Goal: Information Seeking & Learning: Learn about a topic

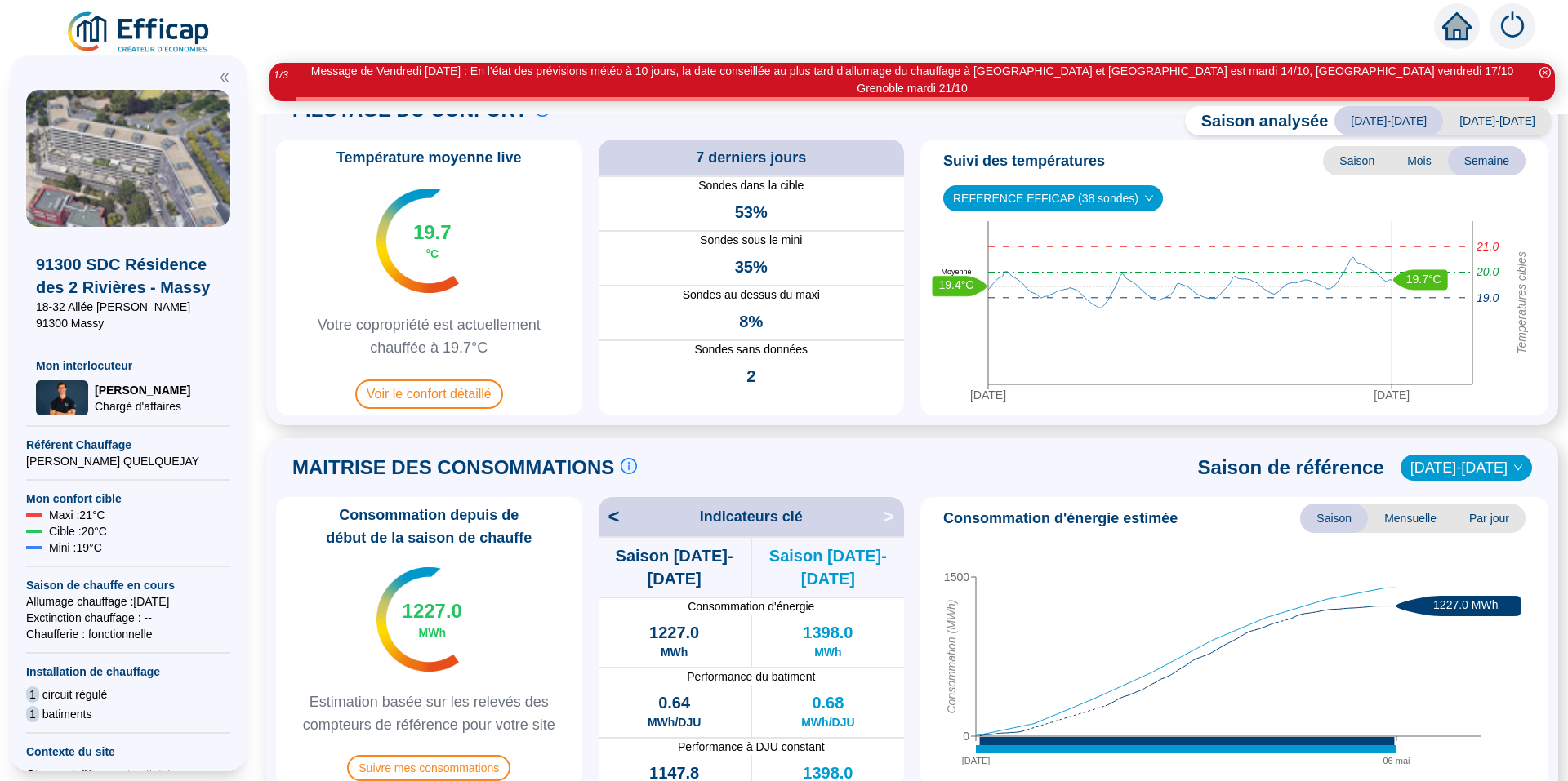
scroll to position [82, 0]
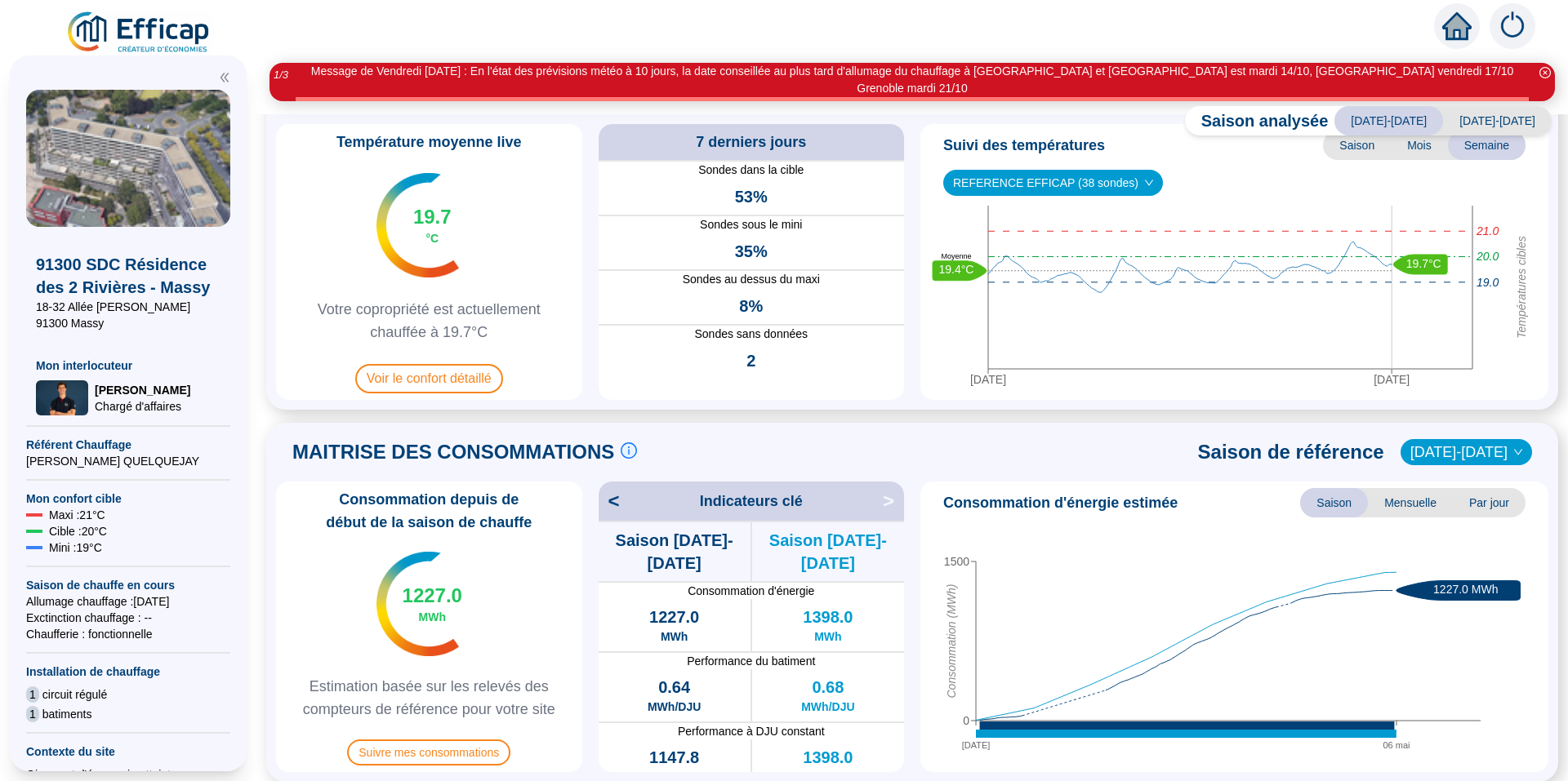
click at [1483, 106] on span "[DATE]-[DATE]" at bounding box center [1497, 121] width 109 height 30
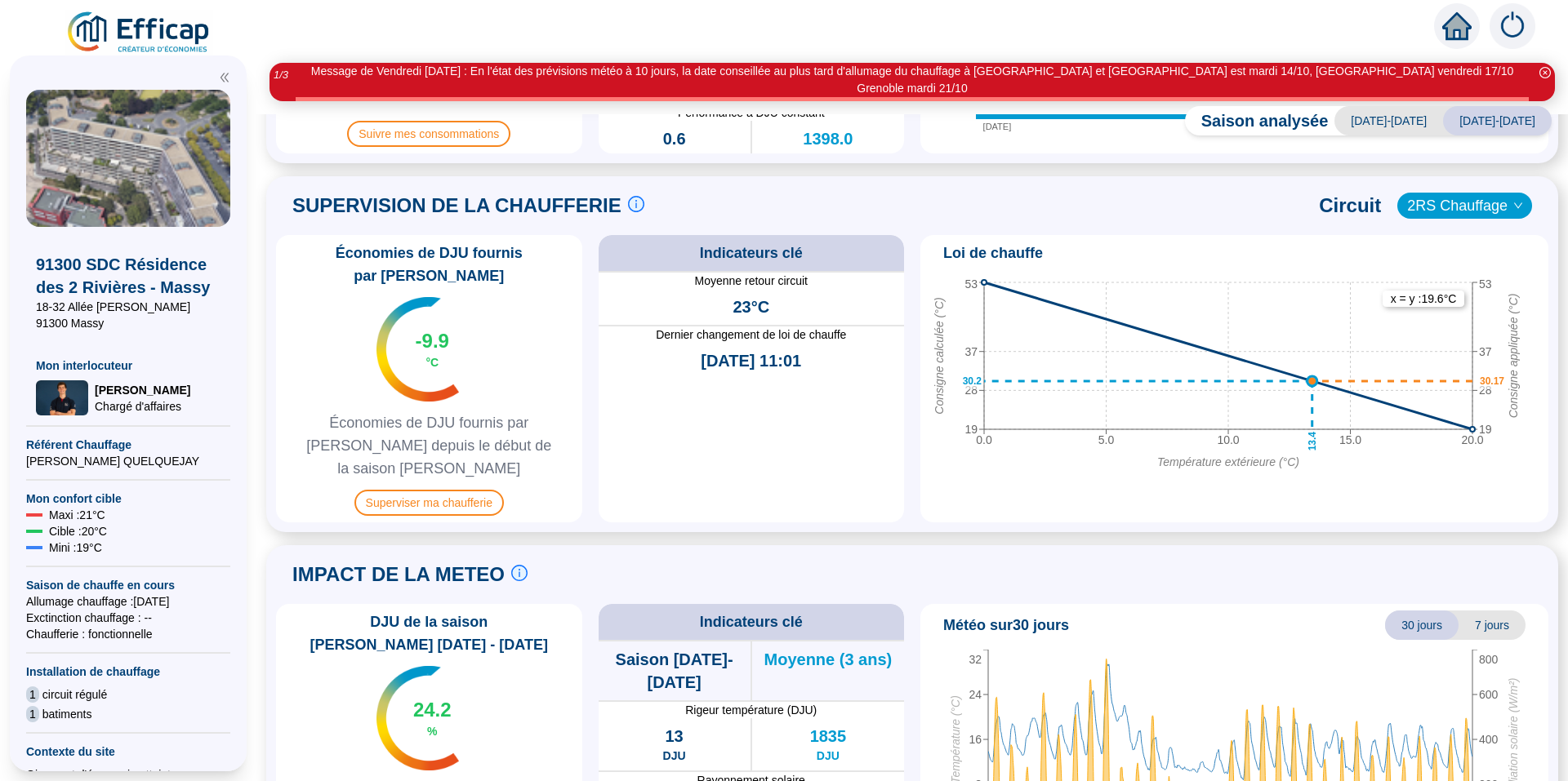
scroll to position [776, 0]
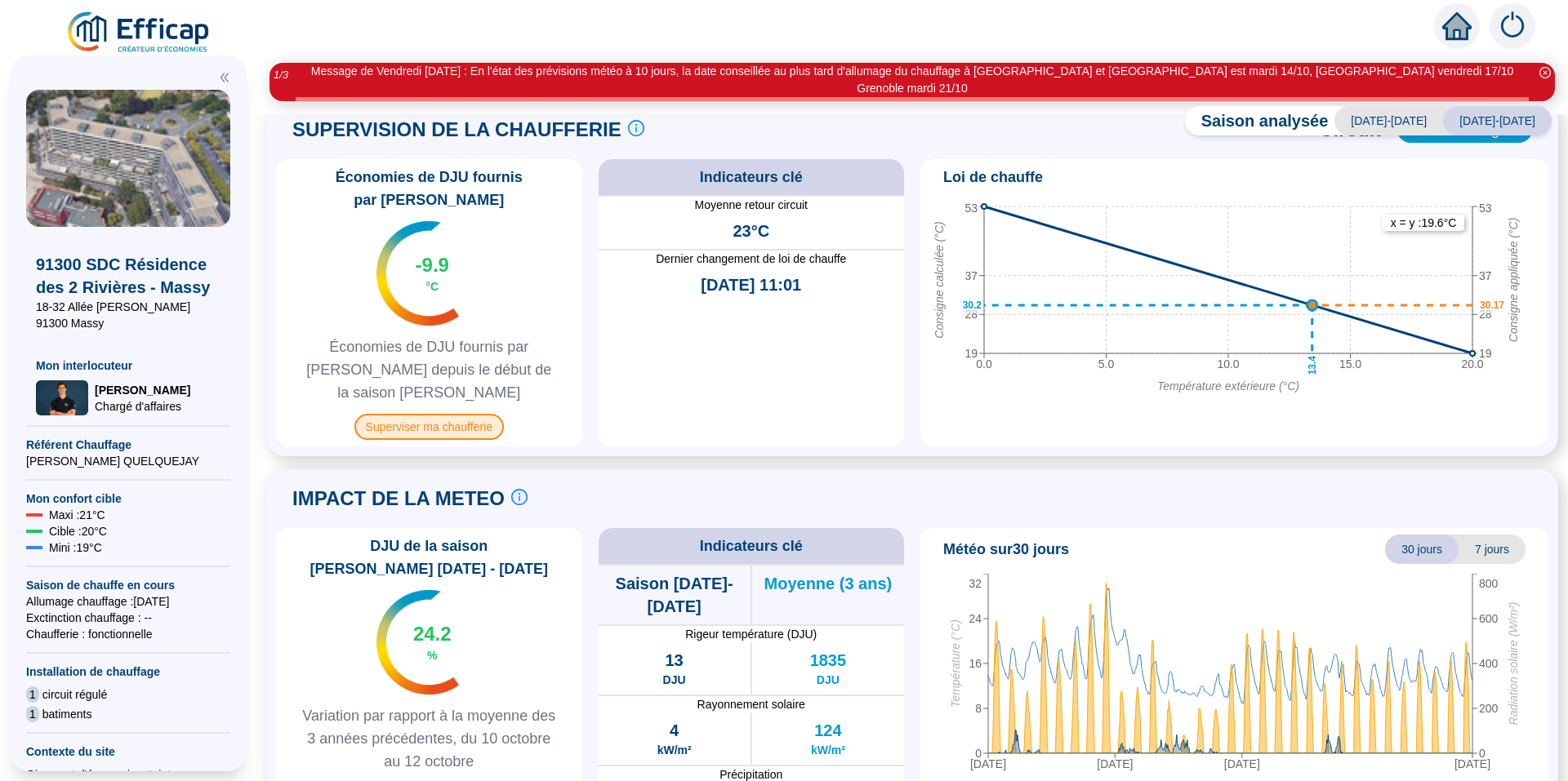
click at [479, 414] on span "Superviser ma chaufferie" at bounding box center [429, 427] width 149 height 26
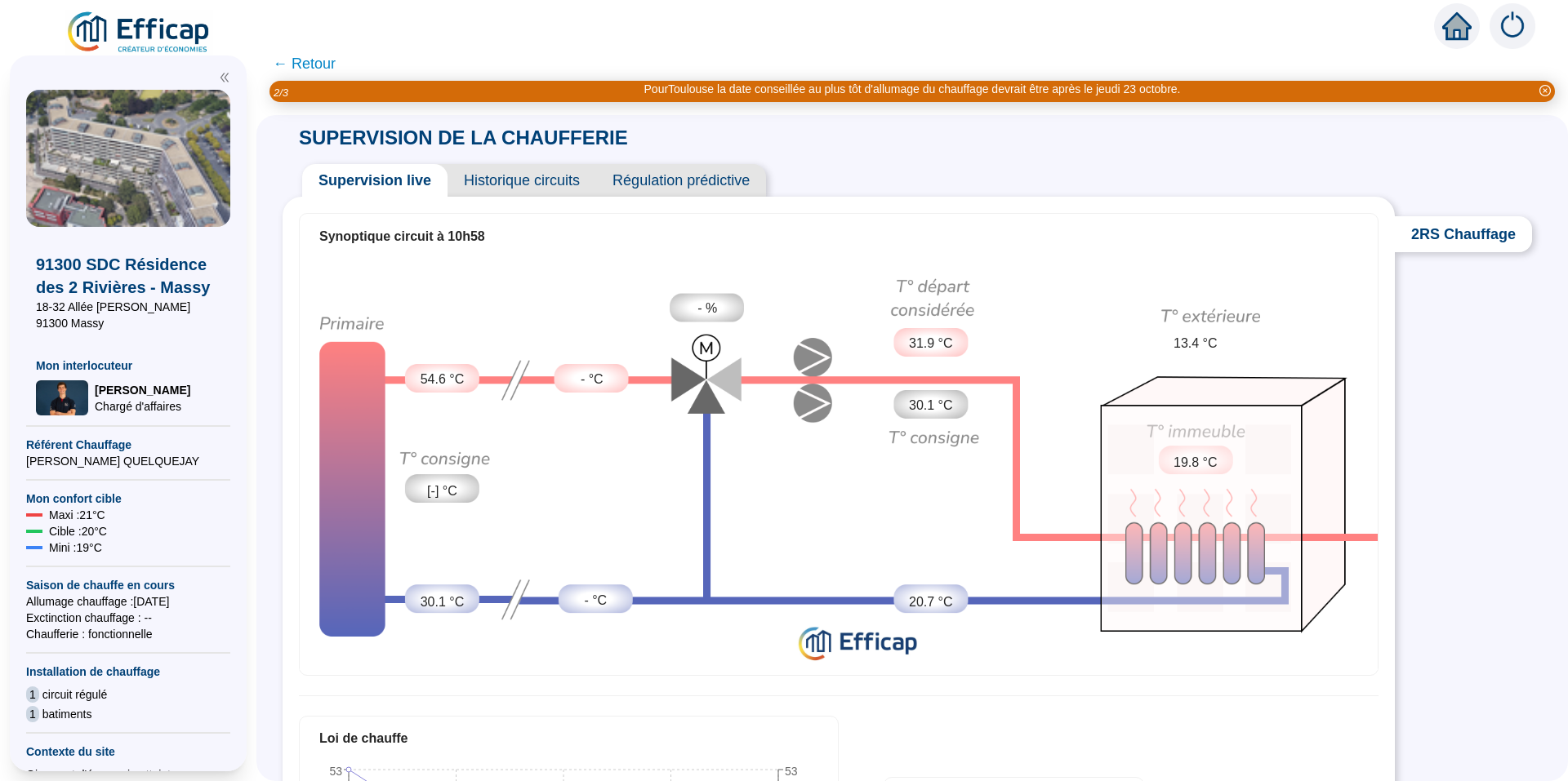
click at [321, 72] on span "← Retour" at bounding box center [304, 63] width 62 height 23
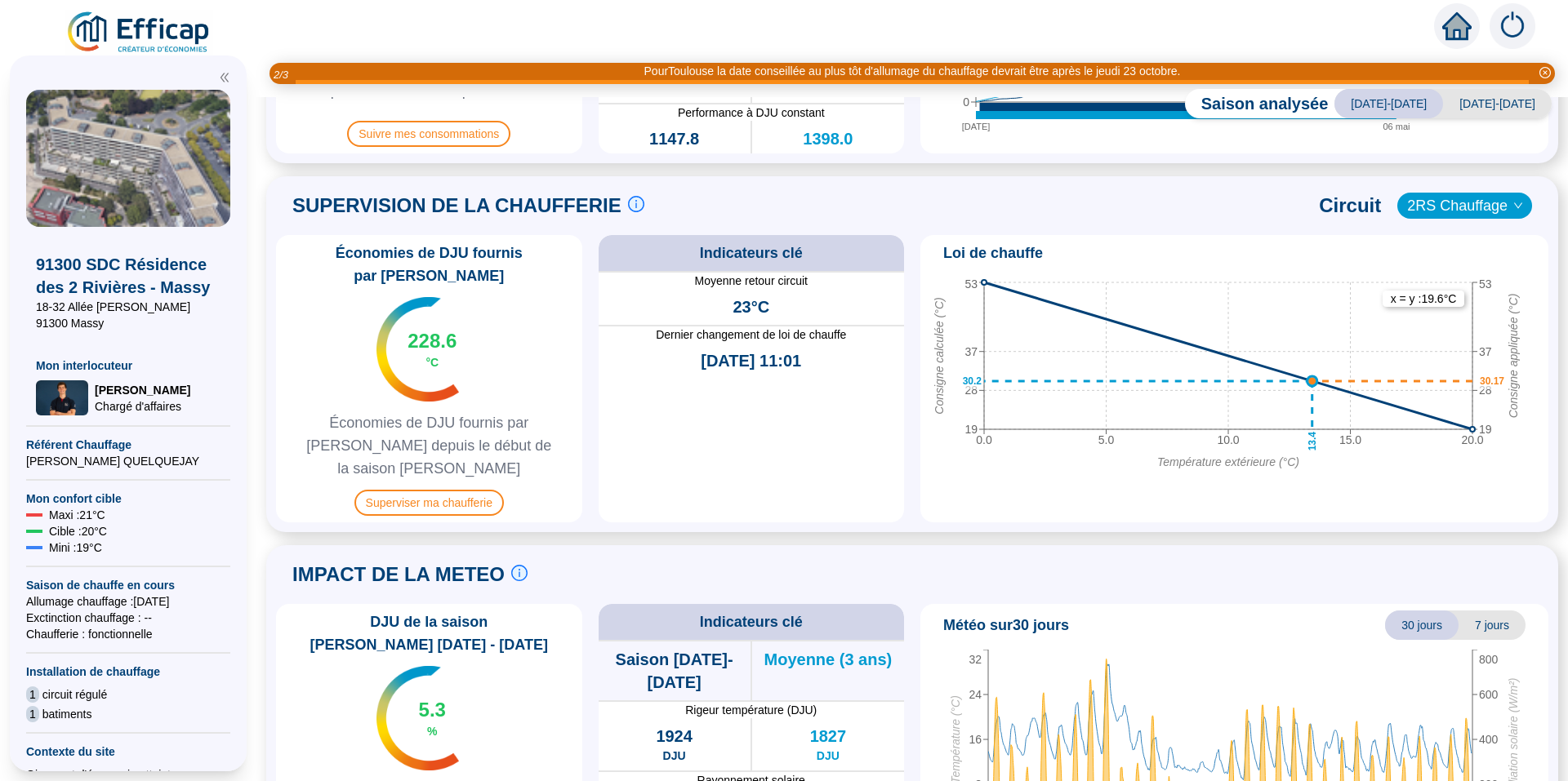
scroll to position [776, 0]
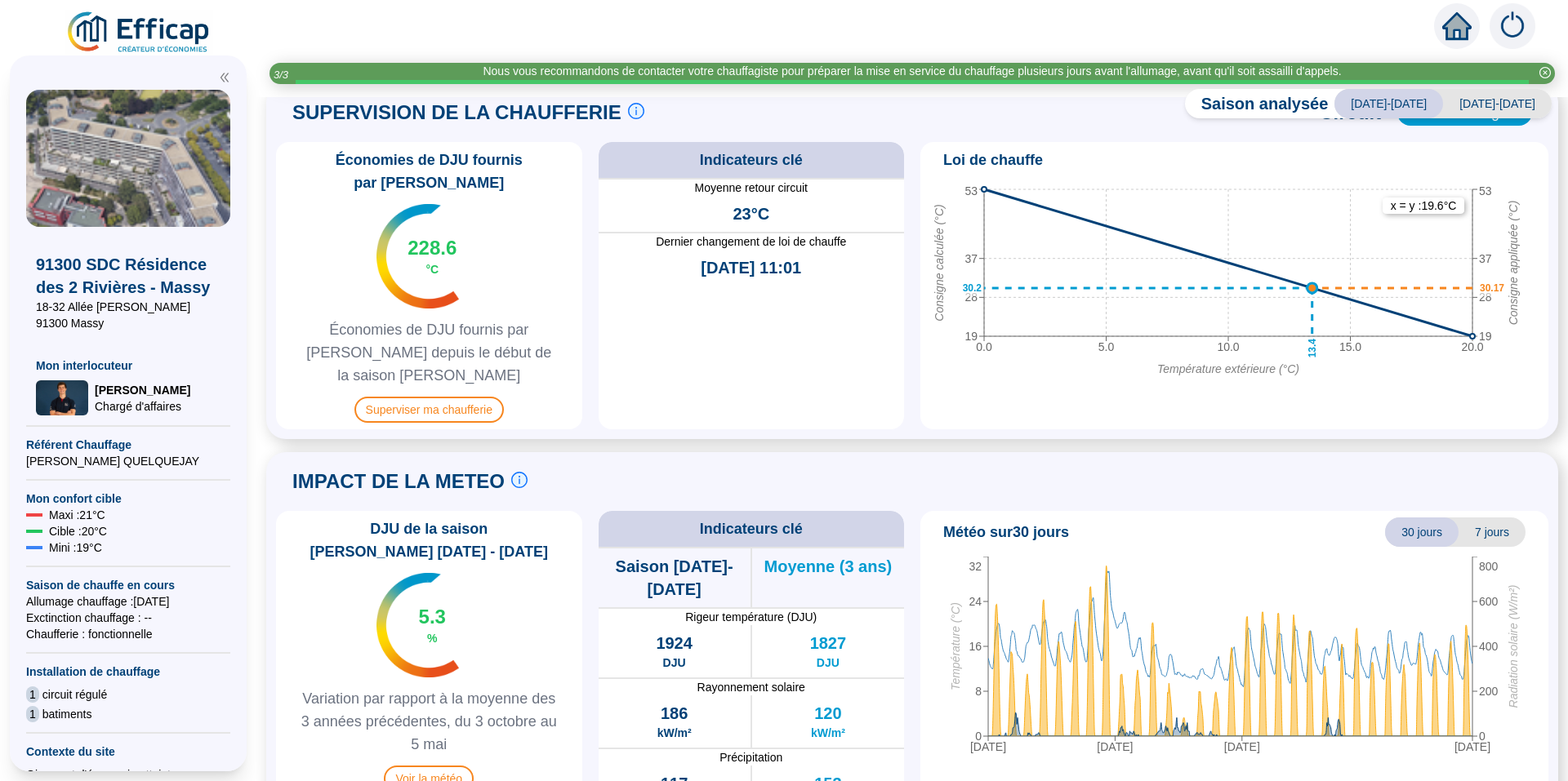
click at [1475, 517] on span "7 jours" at bounding box center [1492, 532] width 67 height 30
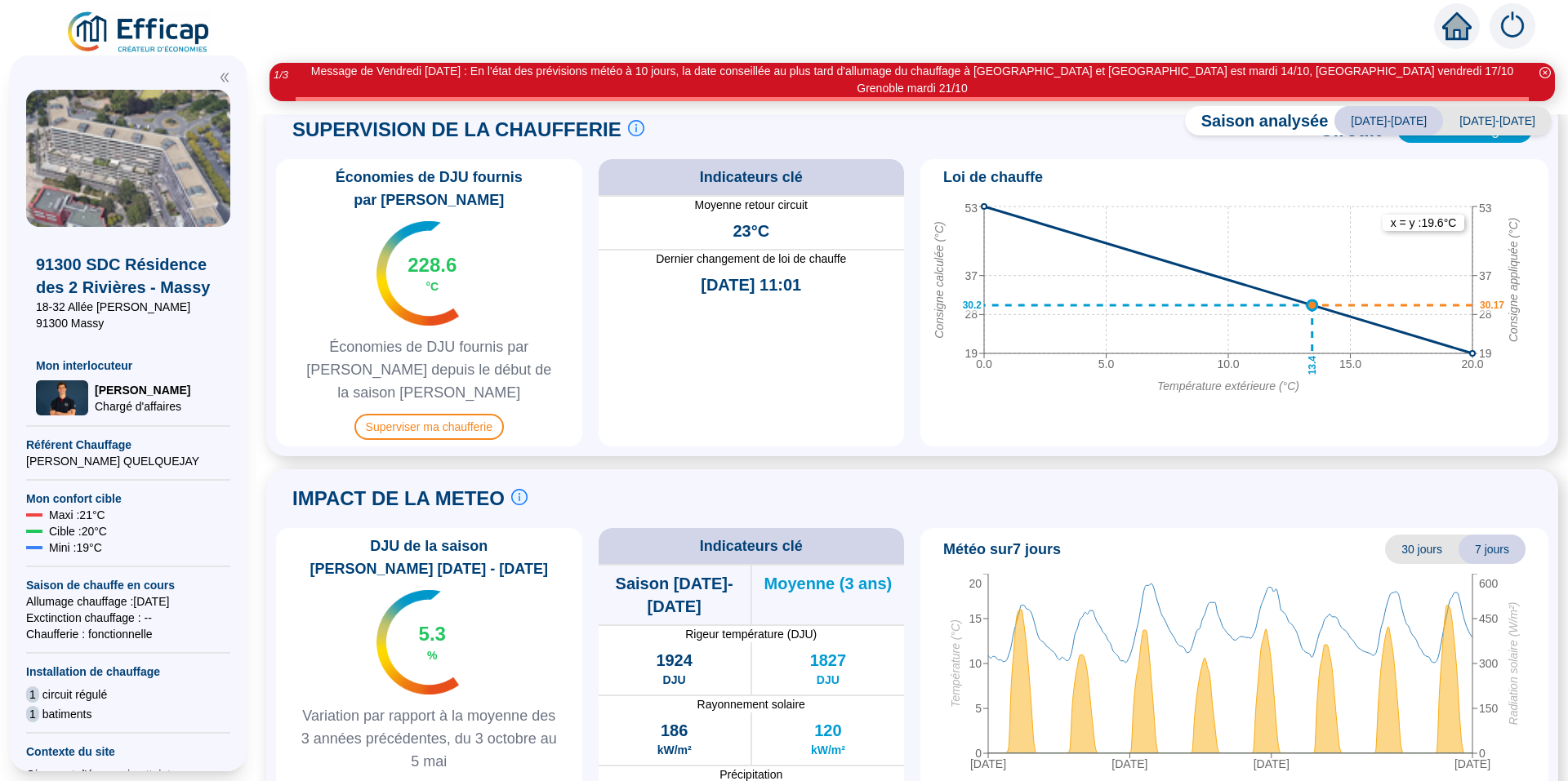
click at [459, 780] on span "Voir la météo" at bounding box center [429, 796] width 89 height 26
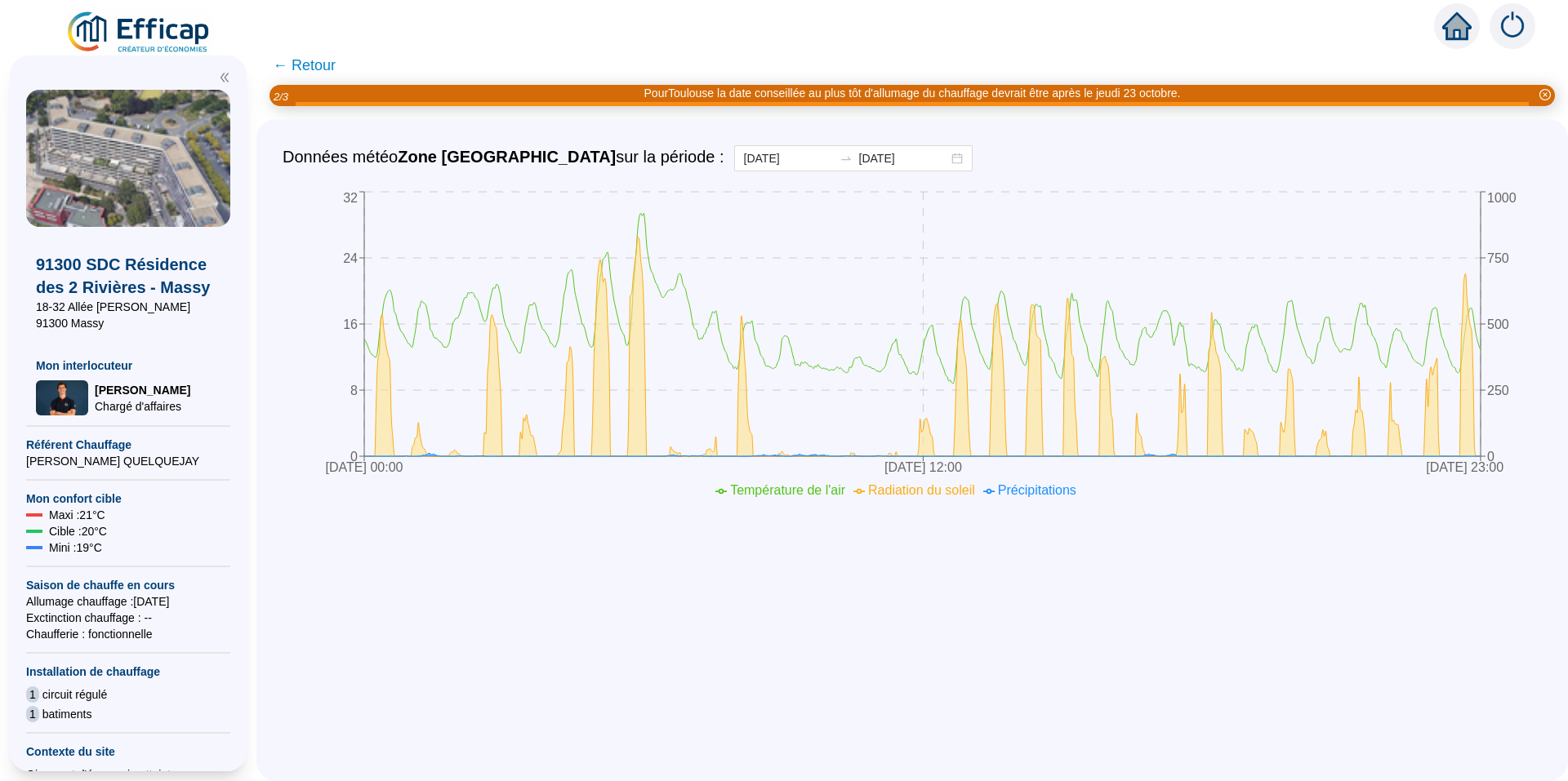
click at [328, 62] on span "← Retour" at bounding box center [304, 65] width 62 height 23
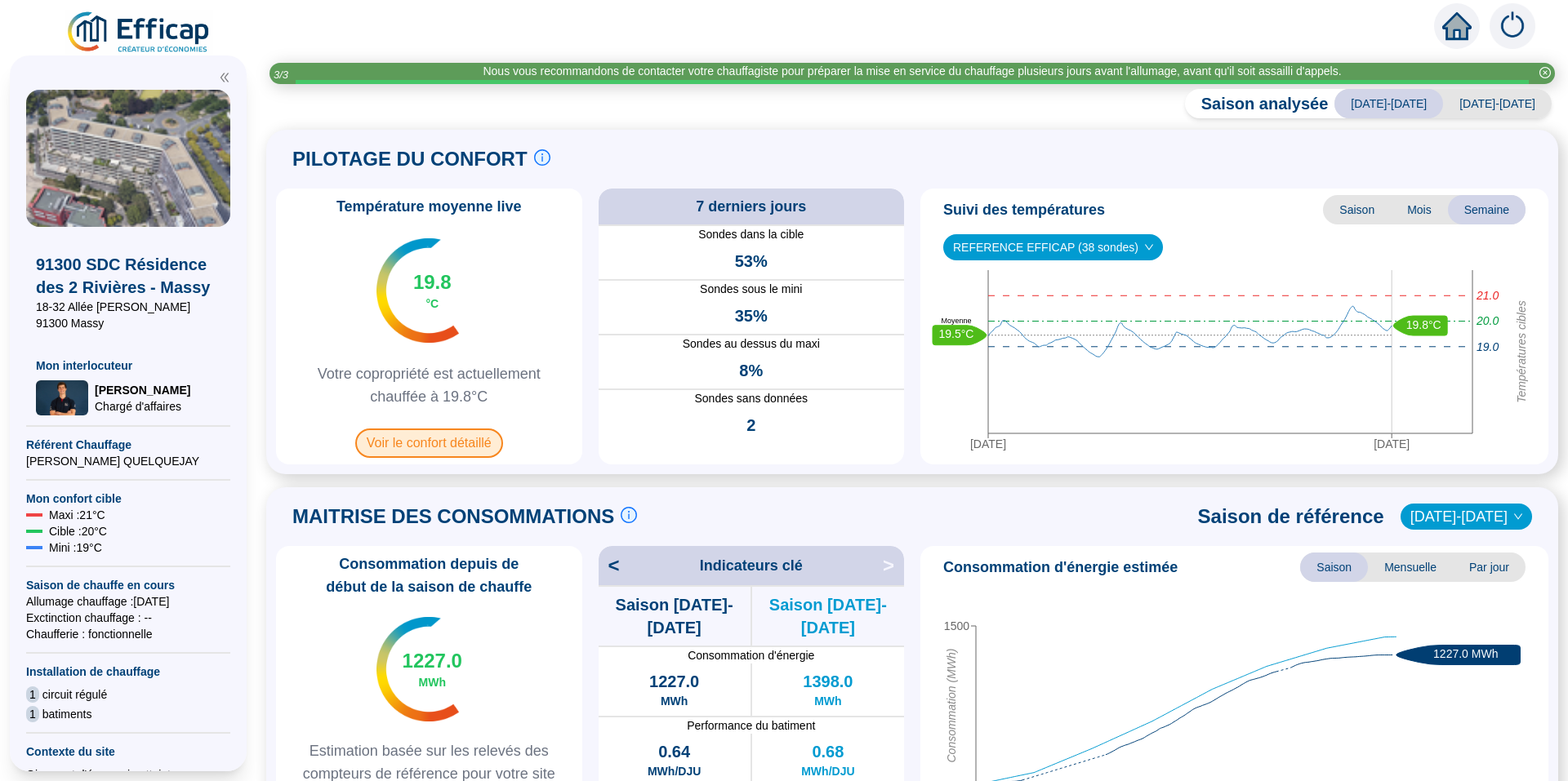
click at [490, 439] on span "Voir le confort détaillé" at bounding box center [429, 444] width 148 height 30
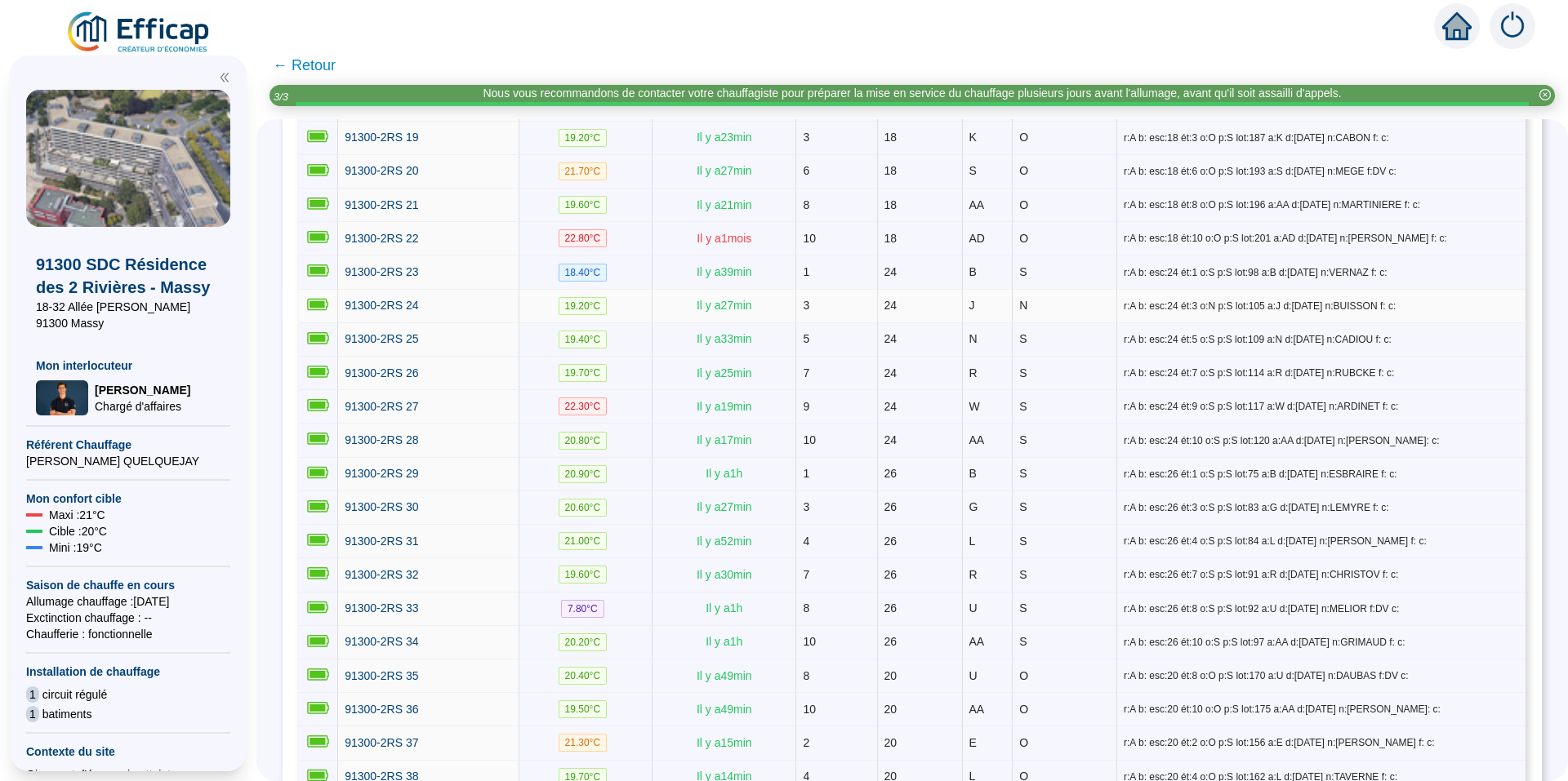
scroll to position [898, 0]
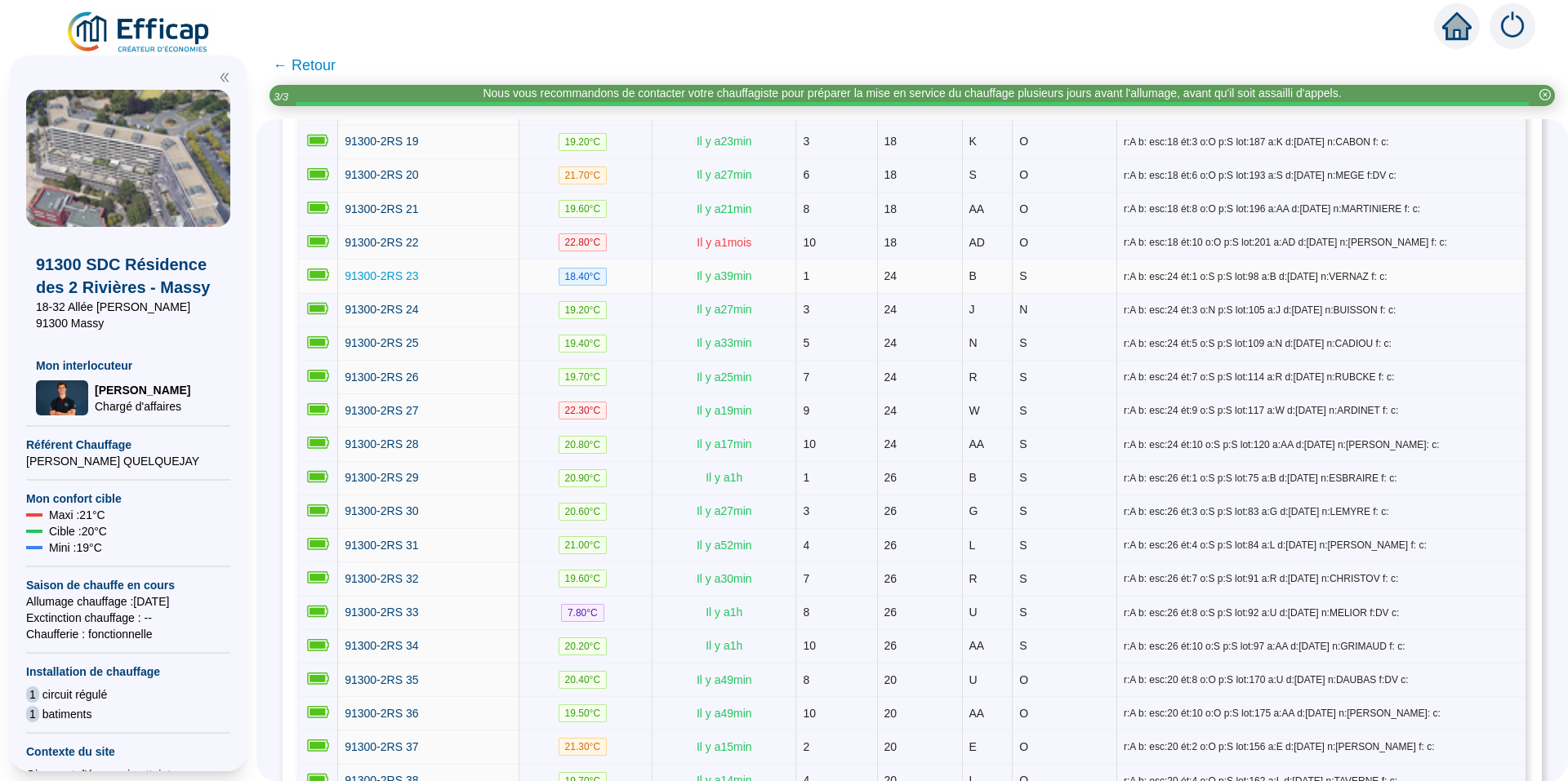
click at [412, 269] on span "91300-2RS 23" at bounding box center [381, 276] width 74 height 13
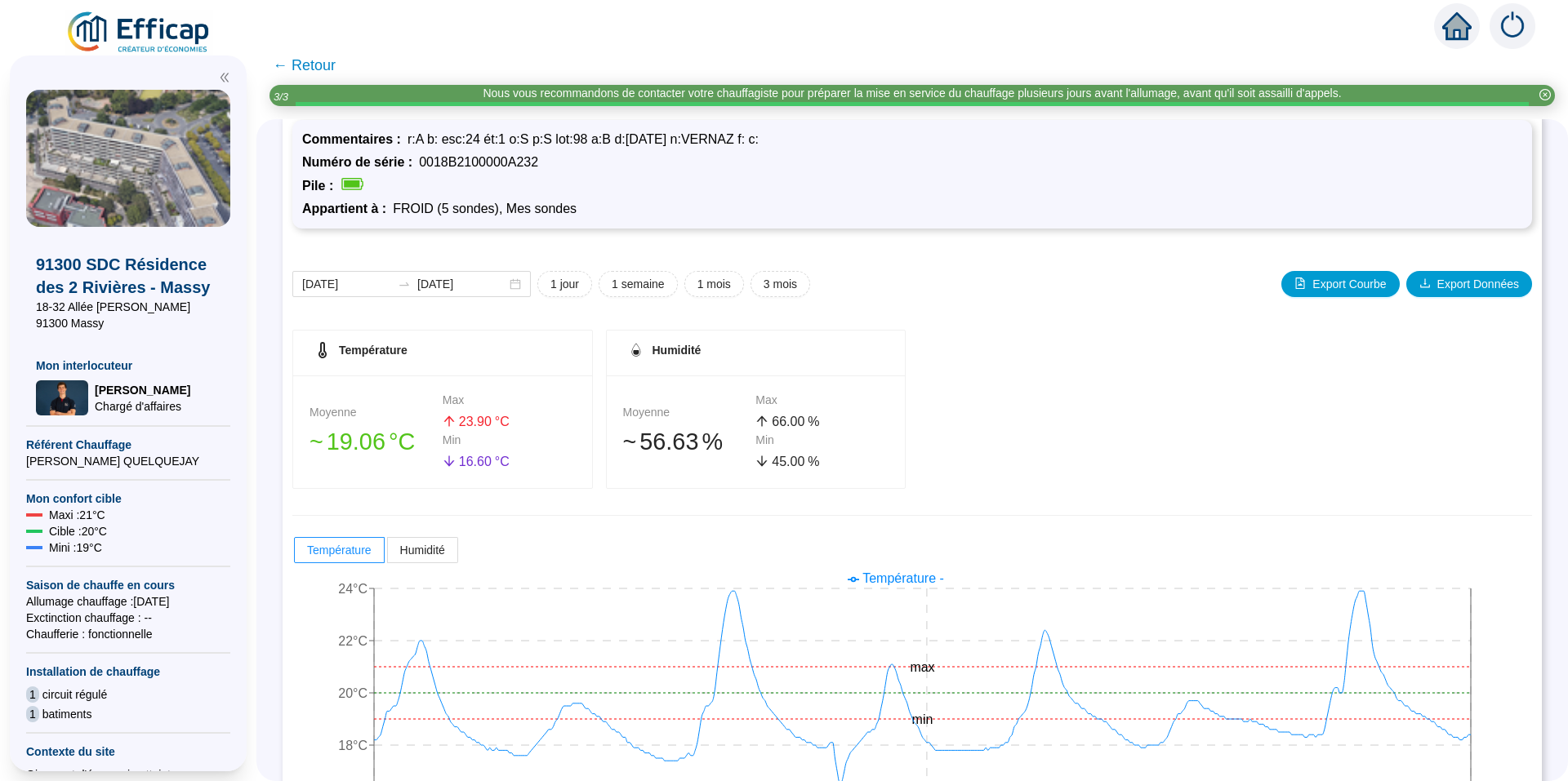
scroll to position [125, 0]
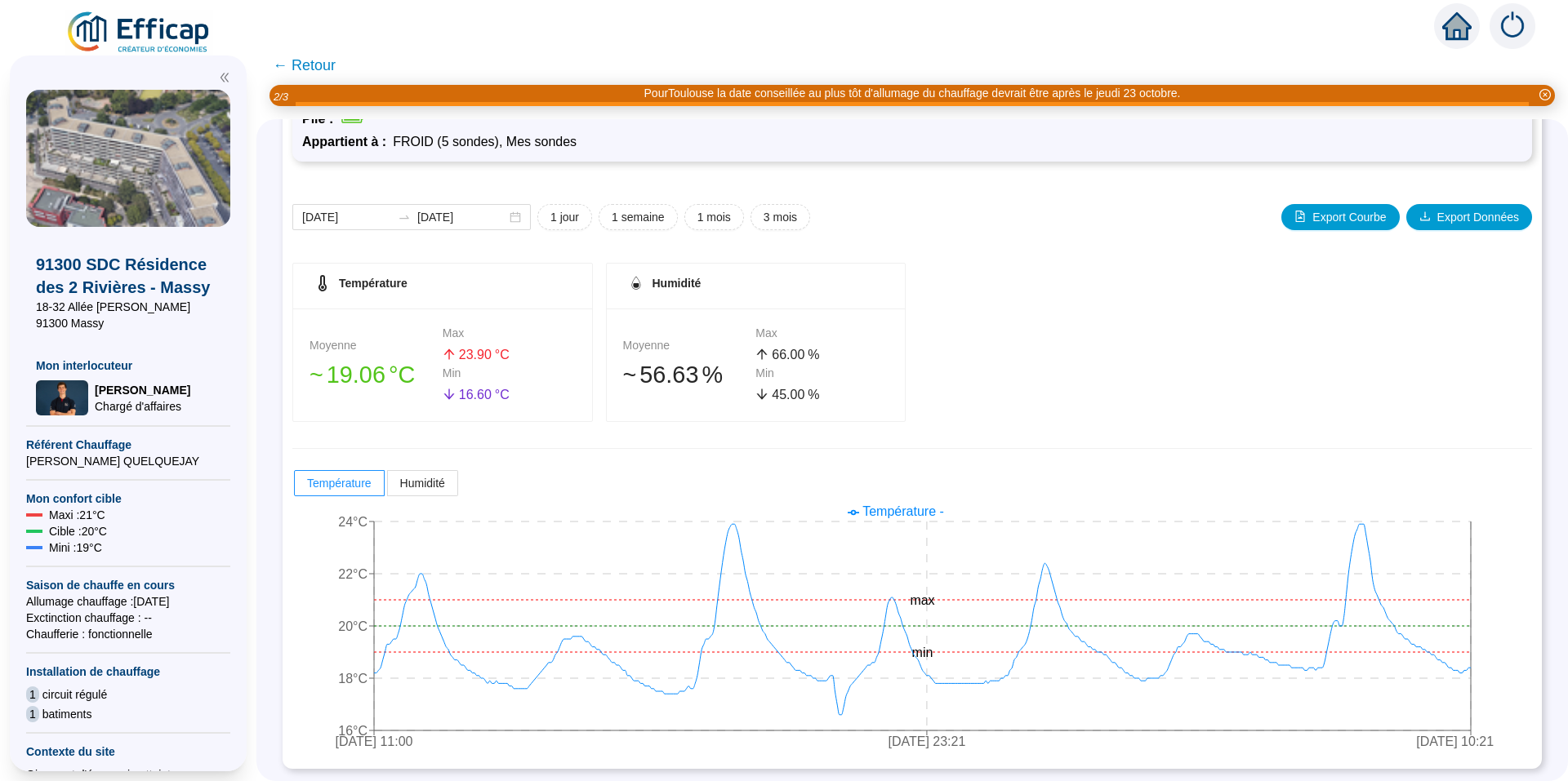
click at [308, 63] on span "← Retour" at bounding box center [304, 65] width 62 height 23
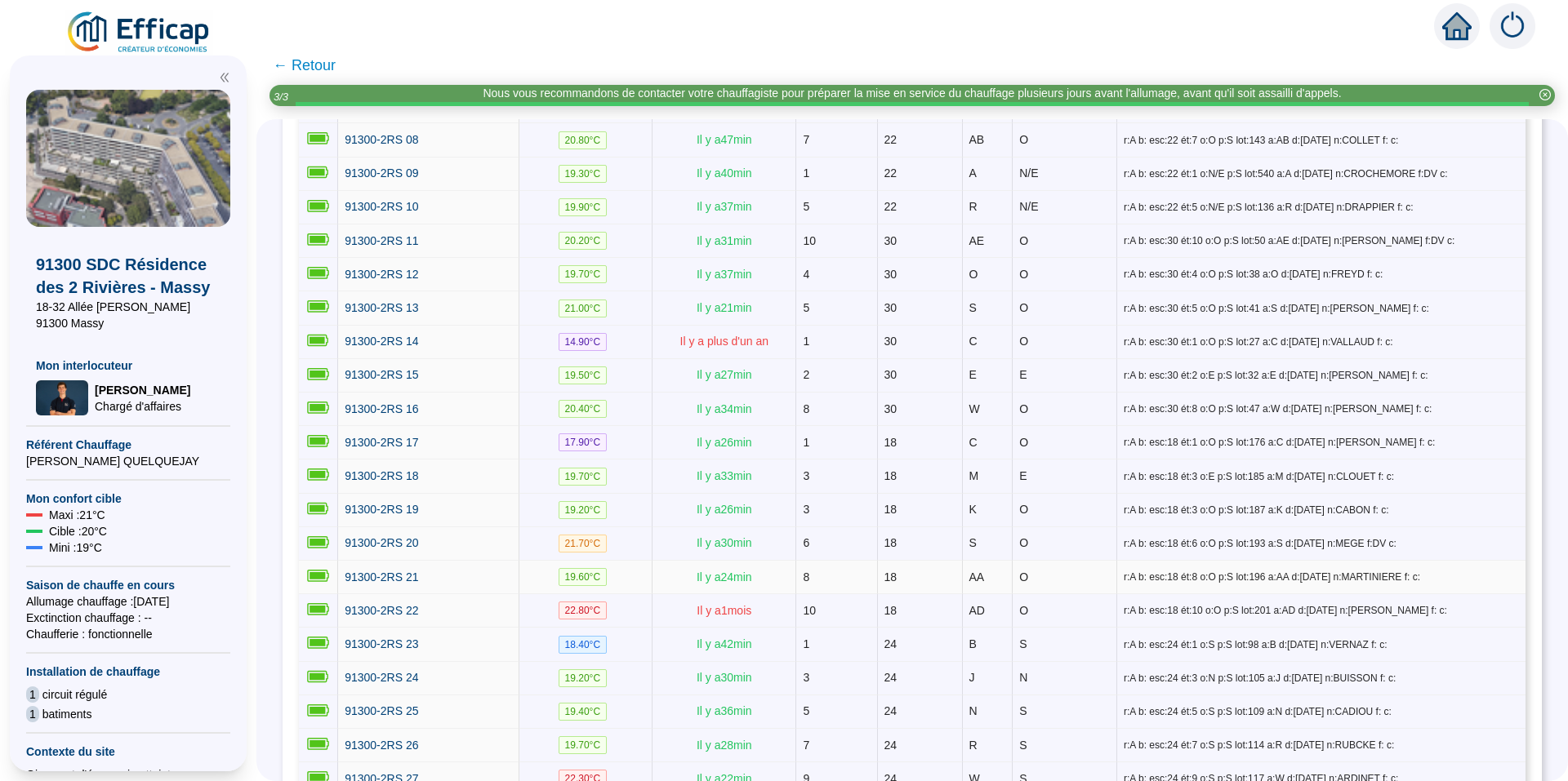
scroll to position [571, 0]
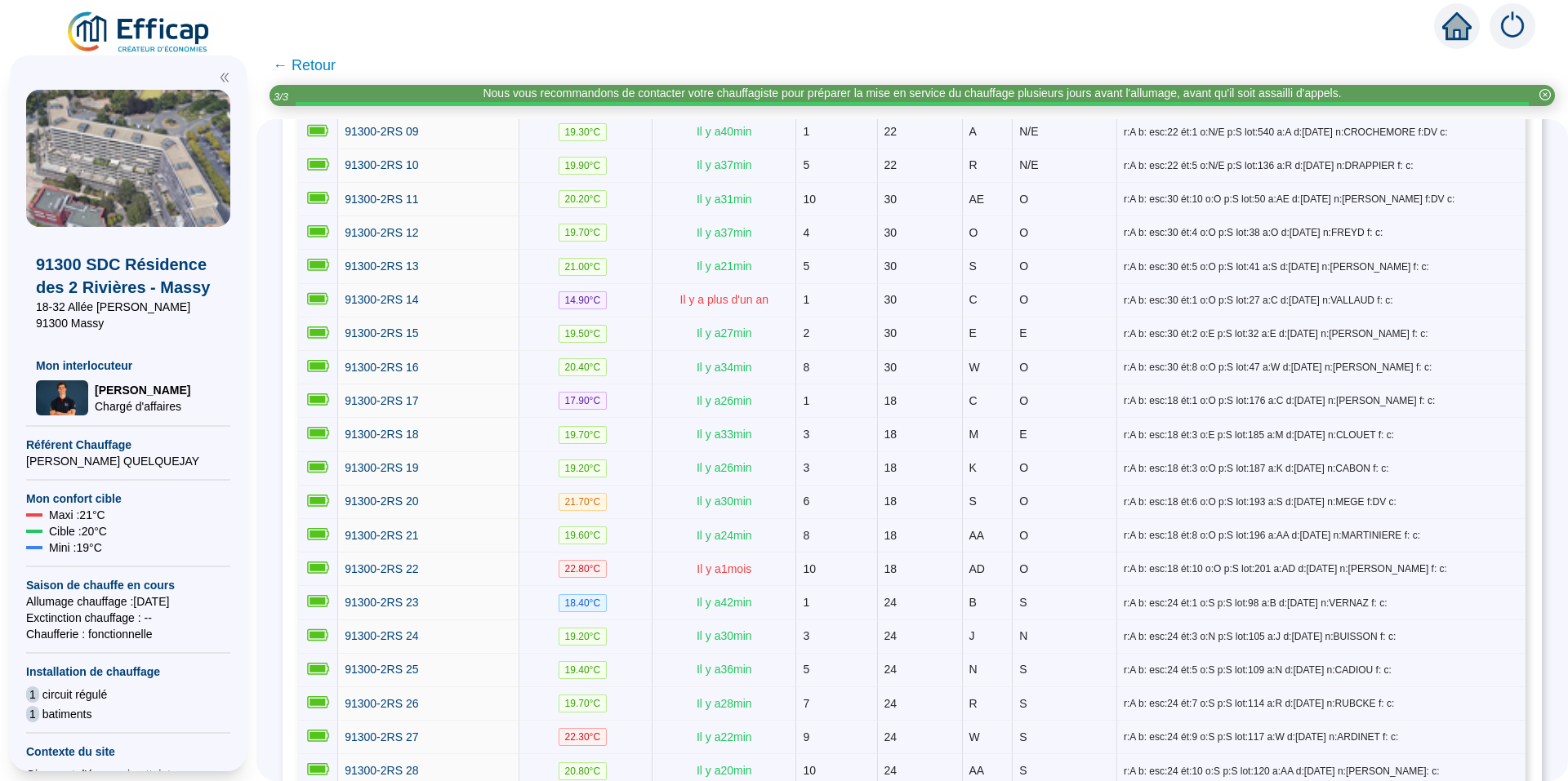
click at [336, 64] on span "← Retour" at bounding box center [304, 65] width 62 height 23
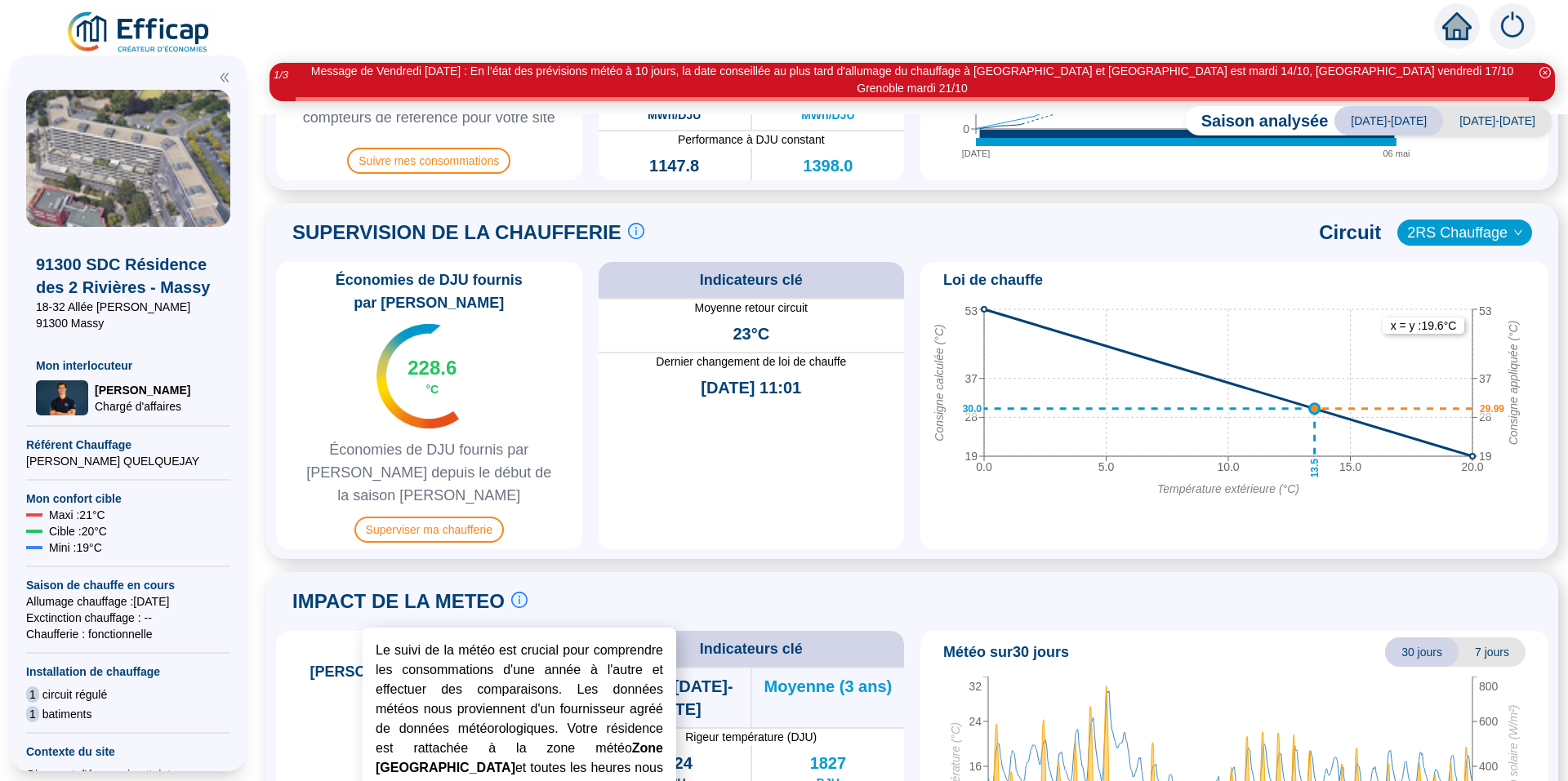
scroll to position [734, 0]
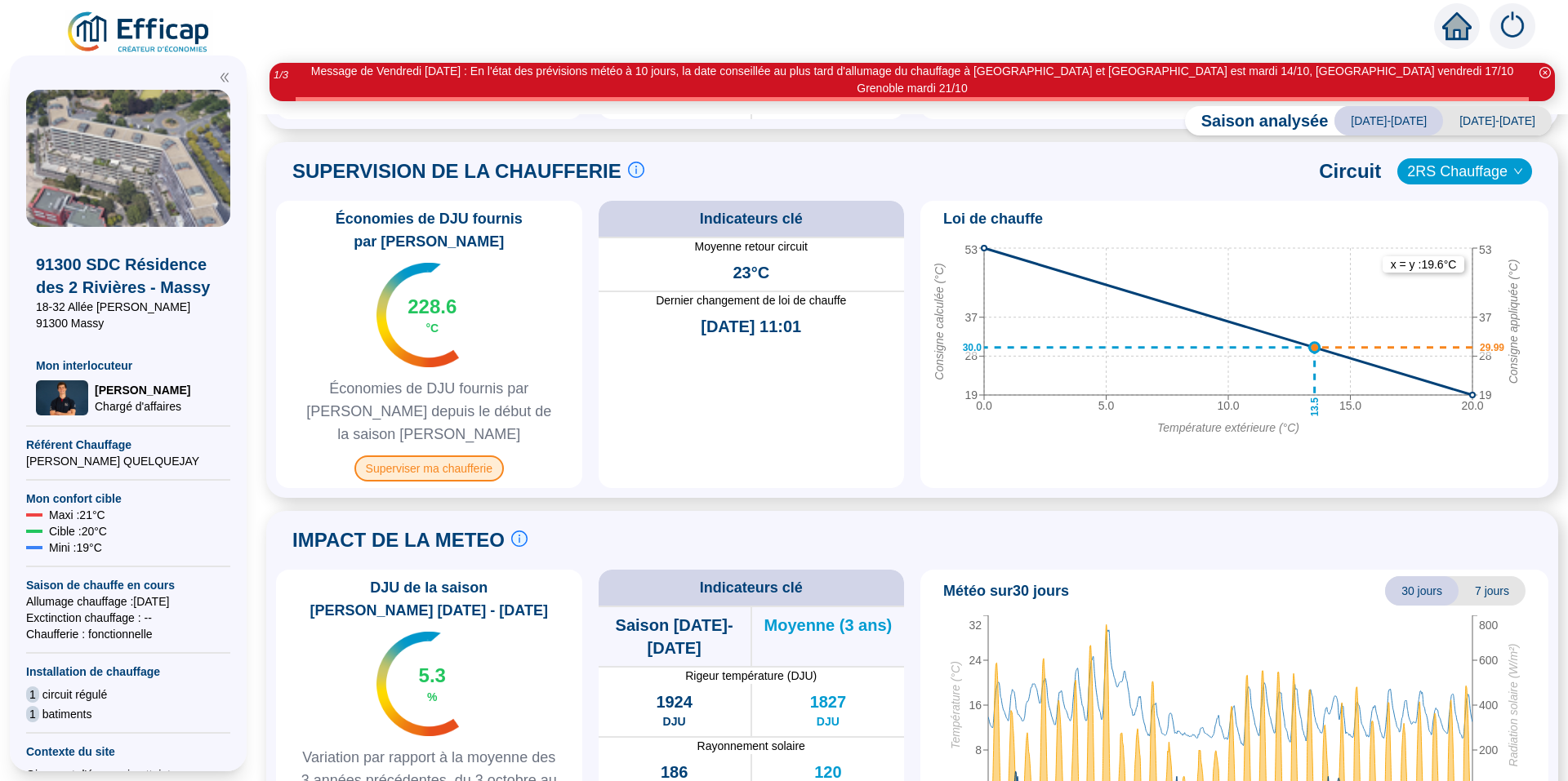
click at [471, 456] on span "Superviser ma chaufferie" at bounding box center [429, 469] width 149 height 26
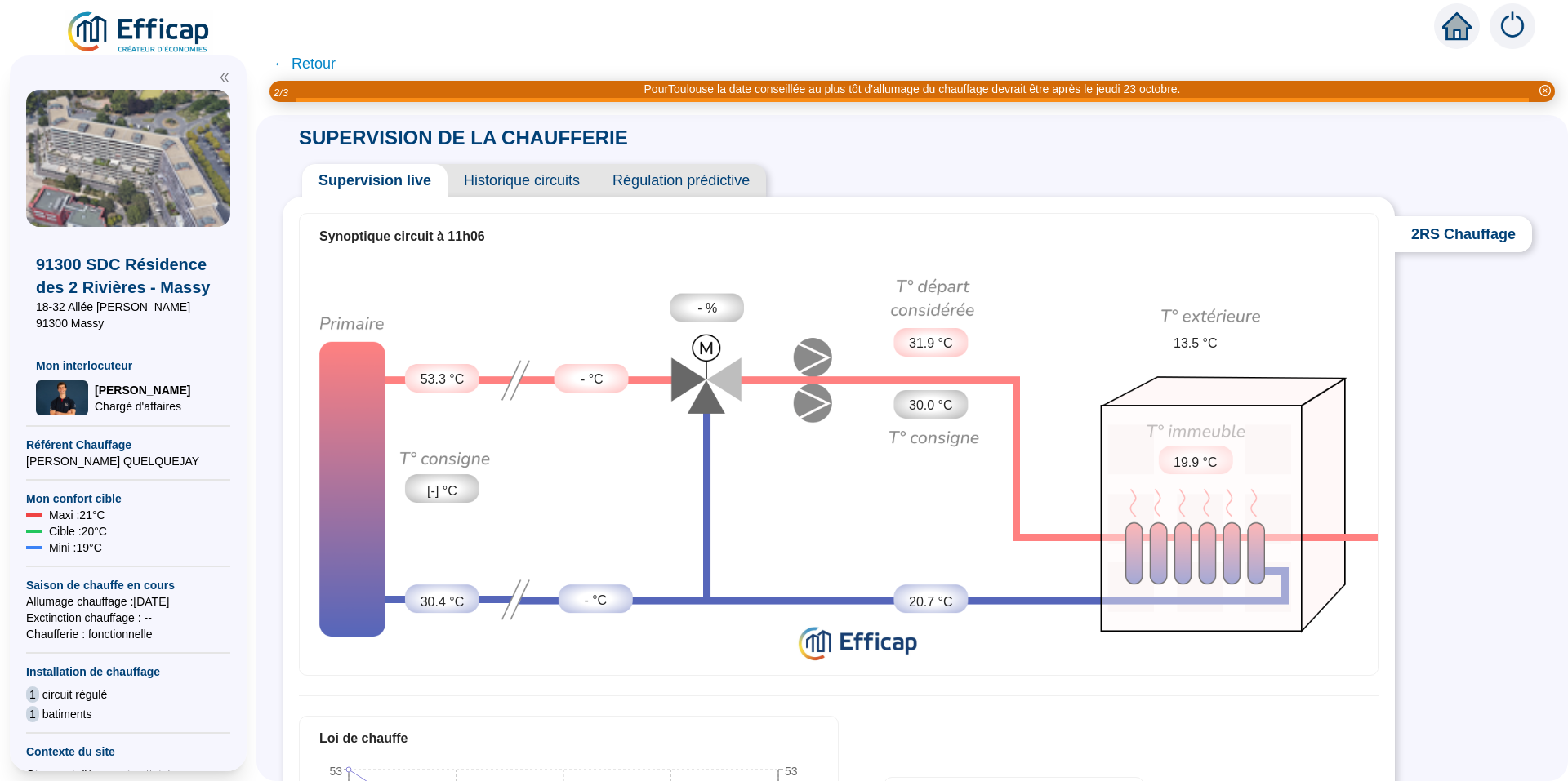
click at [559, 181] on span "Historique circuits" at bounding box center [521, 180] width 148 height 33
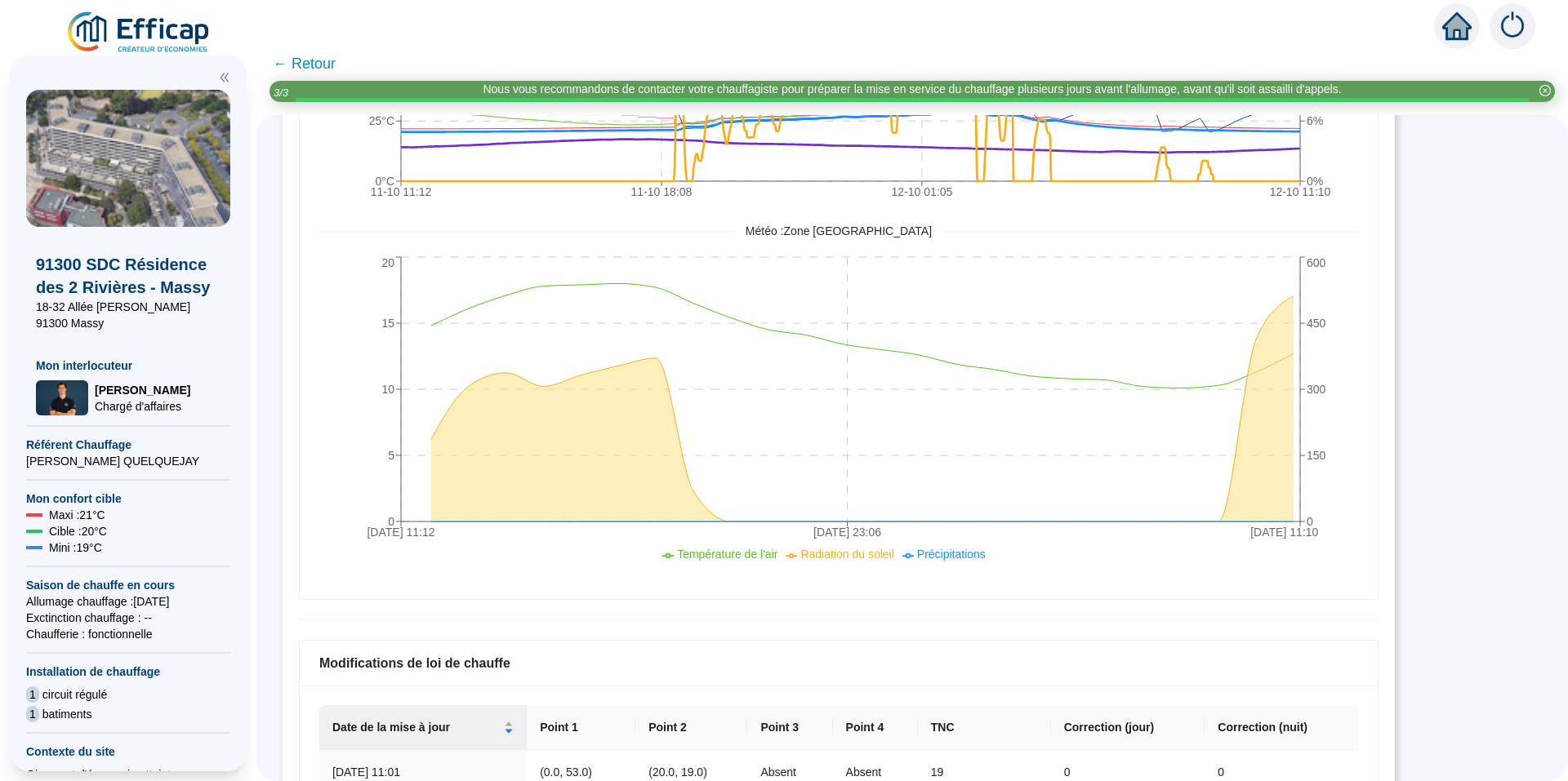
scroll to position [490, 0]
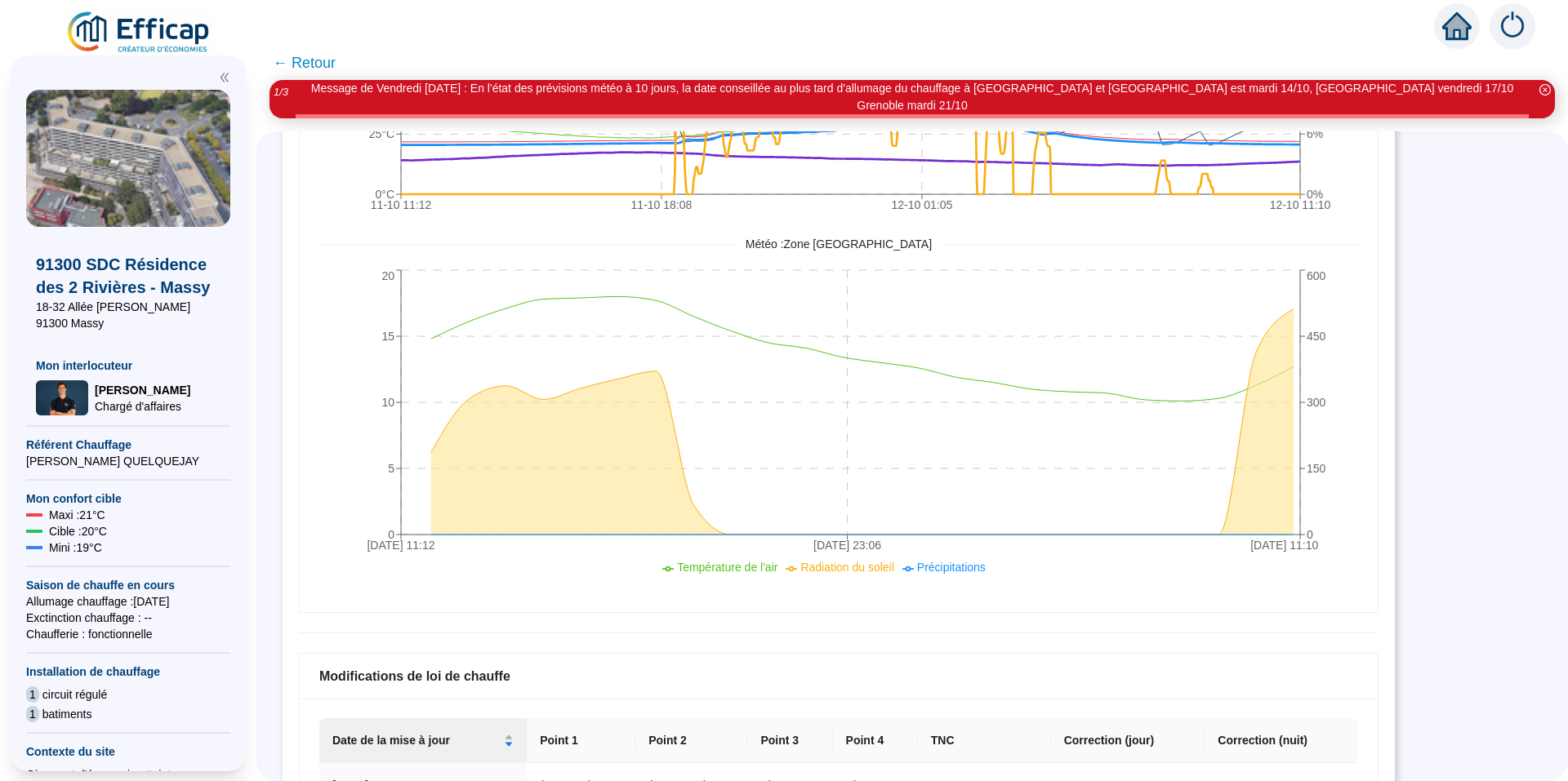
click at [323, 65] on span "← Retour" at bounding box center [304, 62] width 62 height 23
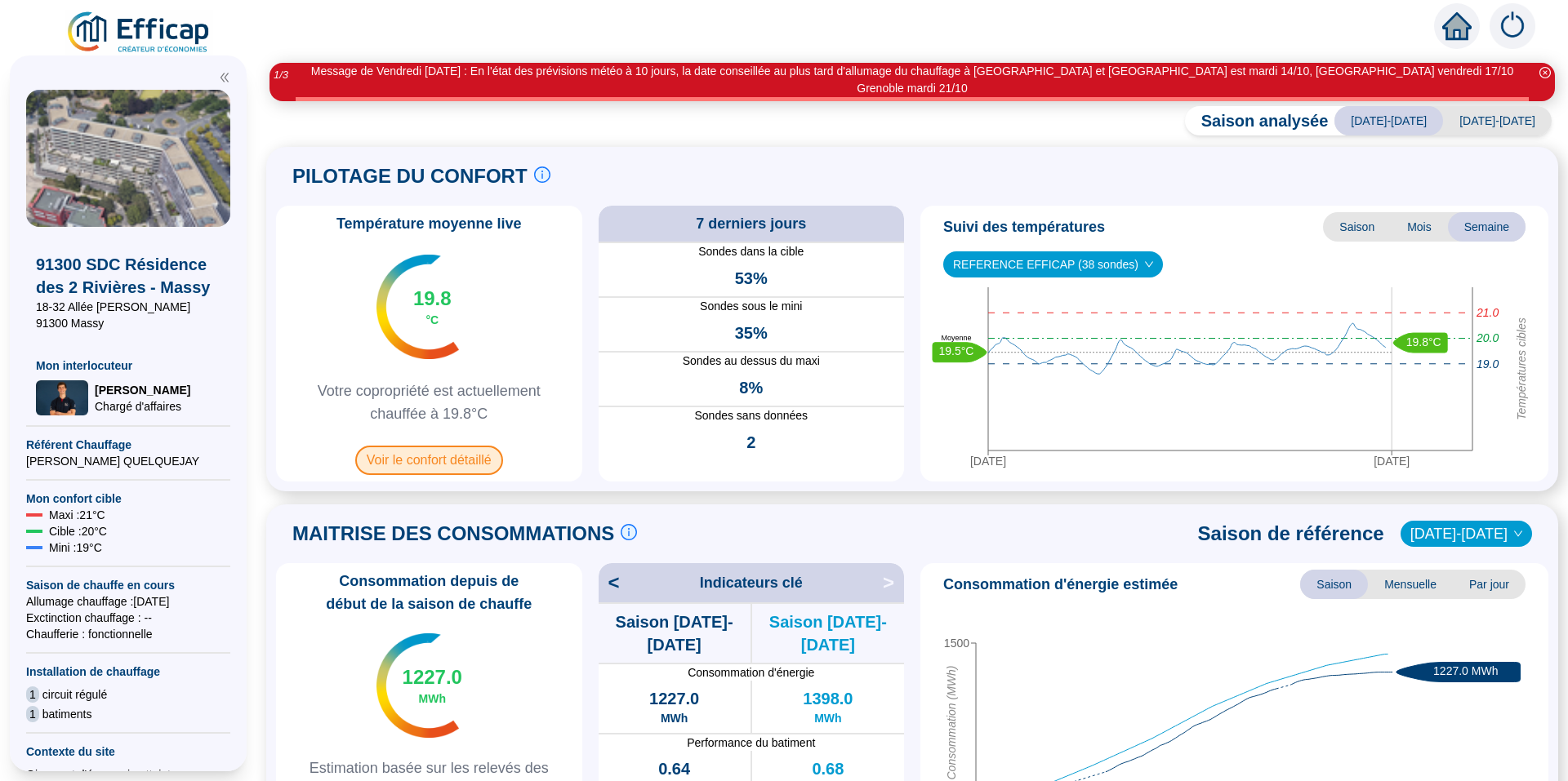
click at [438, 445] on span "Voir le confort détaillé" at bounding box center [429, 460] width 148 height 30
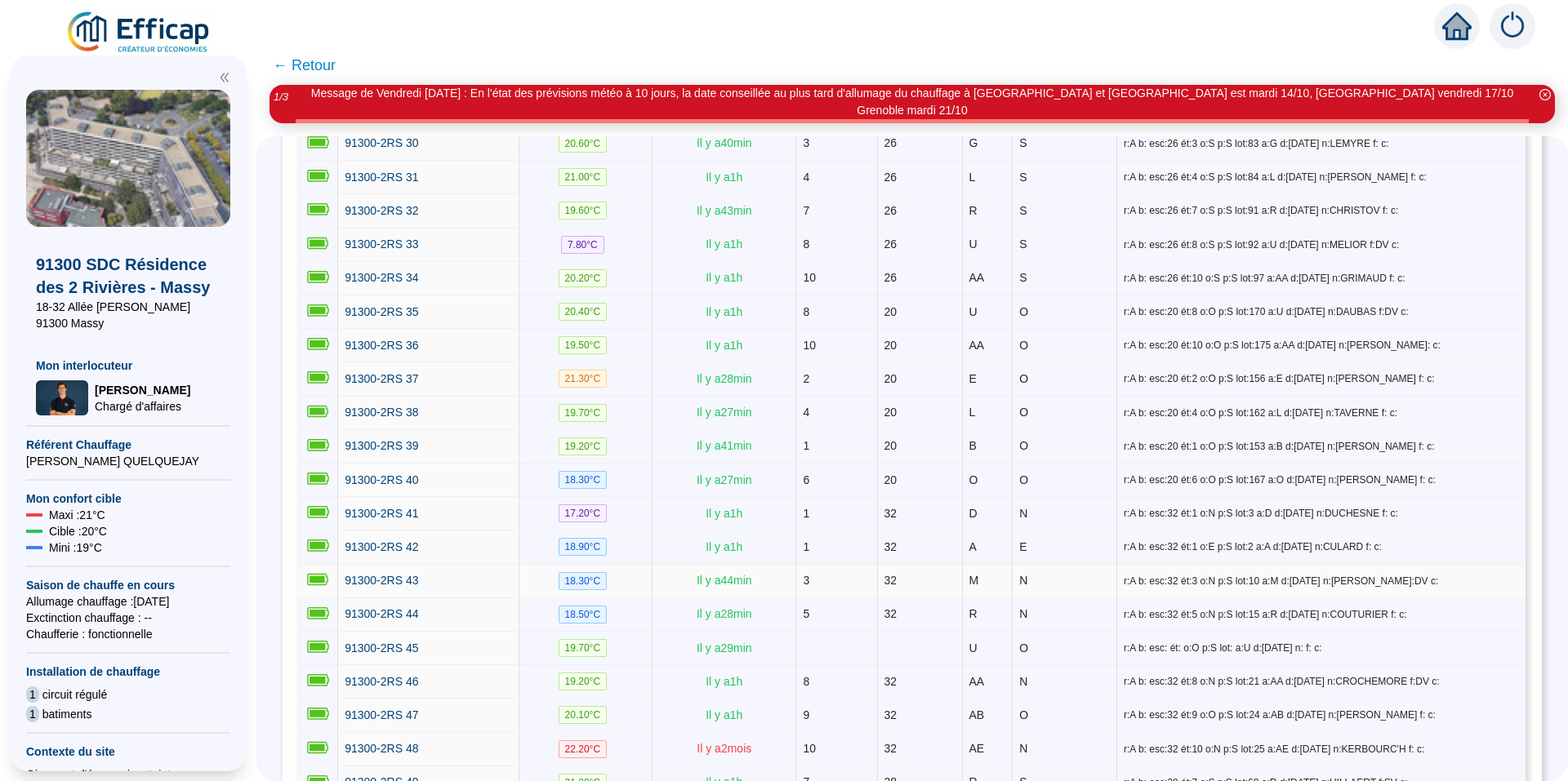
scroll to position [1323, 0]
